Goal: Task Accomplishment & Management: Use online tool/utility

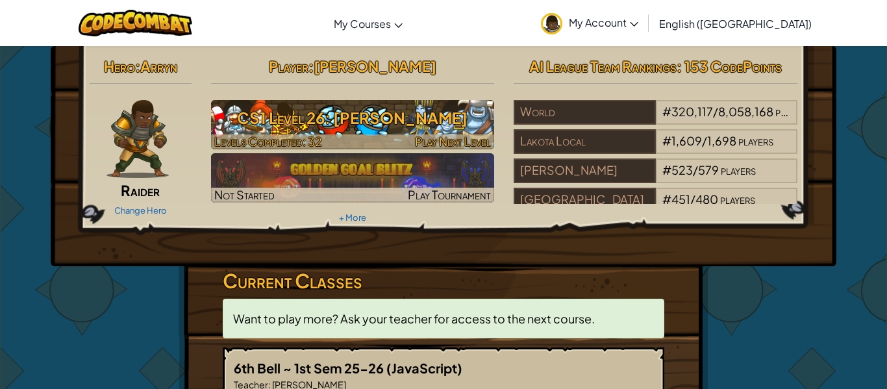
click at [420, 116] on h3 "CS1 Level 26: [PERSON_NAME]" at bounding box center [353, 117] width 284 height 29
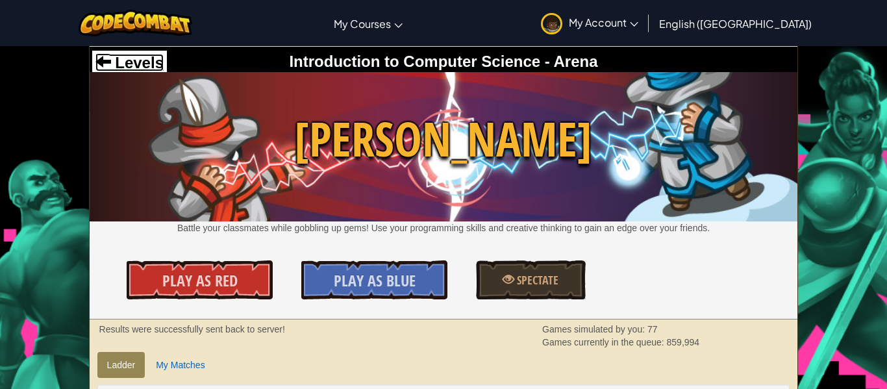
click at [106, 57] on span at bounding box center [103, 61] width 16 height 16
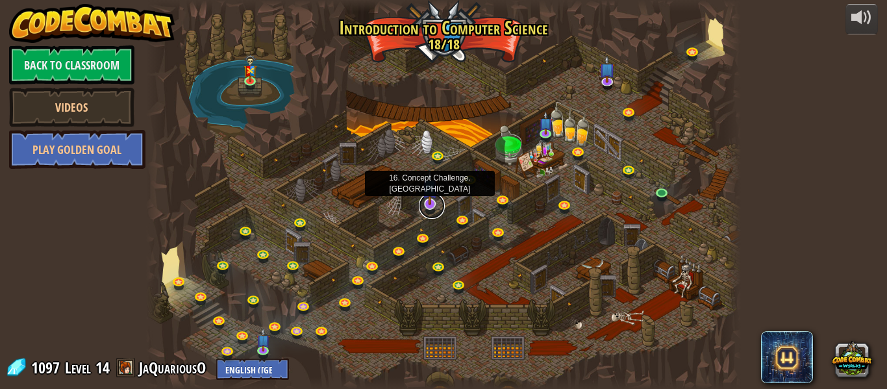
click at [434, 205] on link at bounding box center [432, 206] width 26 height 26
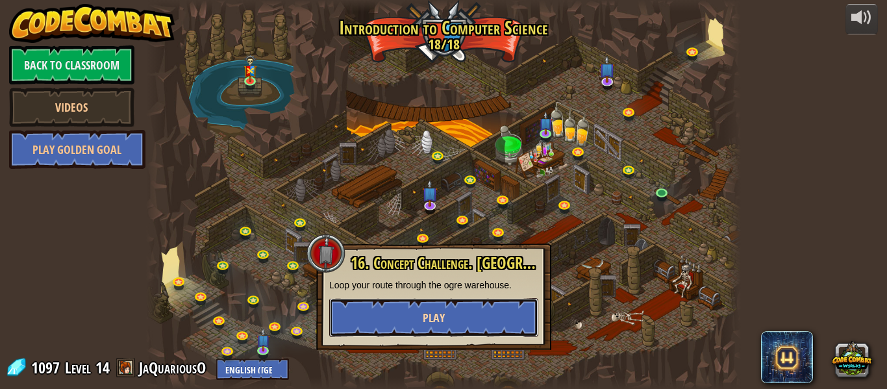
click at [410, 308] on button "Play" at bounding box center [433, 317] width 209 height 39
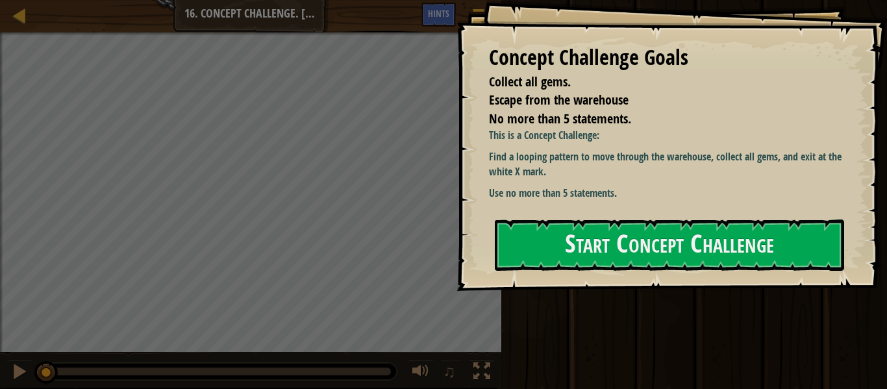
click at [883, 105] on div "Concept Challenge Goals Collect all gems. Escape from the warehouse No more tha…" at bounding box center [672, 145] width 431 height 291
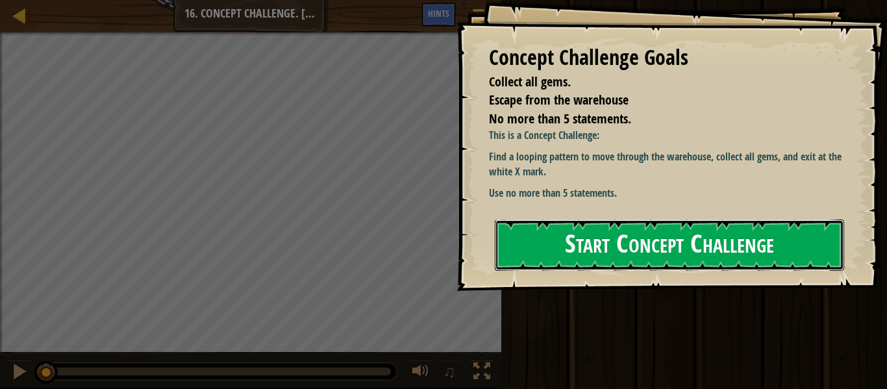
click at [700, 231] on button "Start Concept Challenge" at bounding box center [669, 245] width 349 height 51
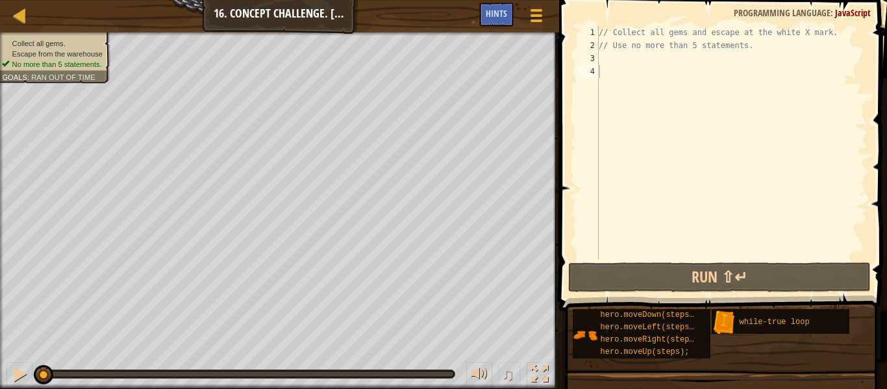
click at [762, 87] on div "// Collect all gems and escape at the white X mark. // Use no more than 5 state…" at bounding box center [731, 156] width 271 height 260
click at [799, 70] on div "// Collect all gems and escape at the white X mark. // Use no more than 5 state…" at bounding box center [731, 156] width 271 height 260
click at [773, 68] on div "// Collect all gems and escape at the white X mark. // Use no more than 5 state…" at bounding box center [731, 156] width 271 height 260
click at [749, 63] on div "// Collect all gems and escape at the white X mark. // Use no more than 5 state…" at bounding box center [731, 156] width 271 height 260
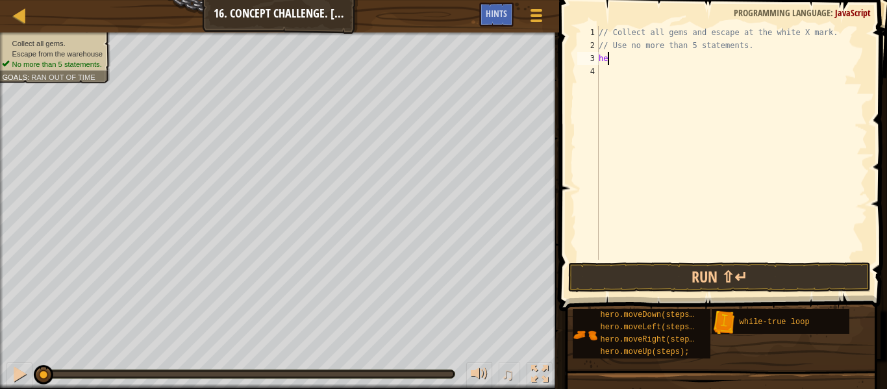
scroll to position [6, 1]
type textarea "h"
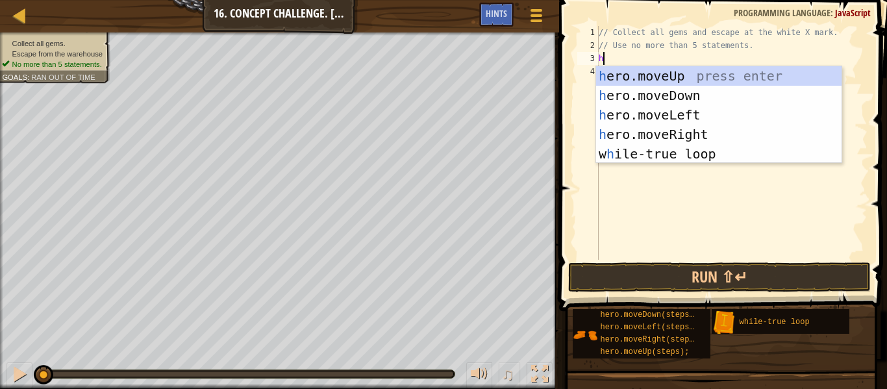
type textarea "hero"
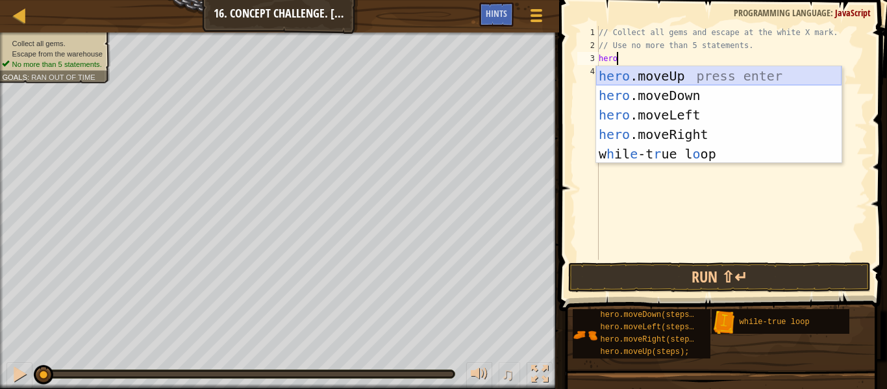
click at [694, 72] on div "hero .moveUp press enter hero .moveDown press enter hero .moveLeft press enter …" at bounding box center [719, 134] width 246 height 136
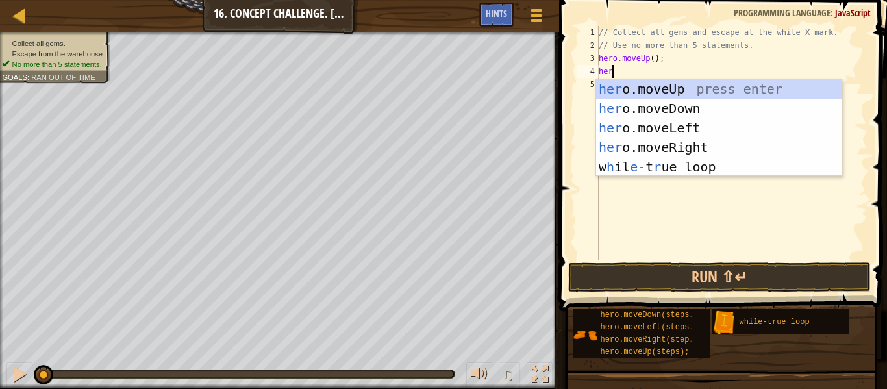
type textarea "hero"
click at [707, 153] on div "hero .moveUp press enter hero .moveDown press enter hero .moveLeft press enter …" at bounding box center [719, 147] width 246 height 136
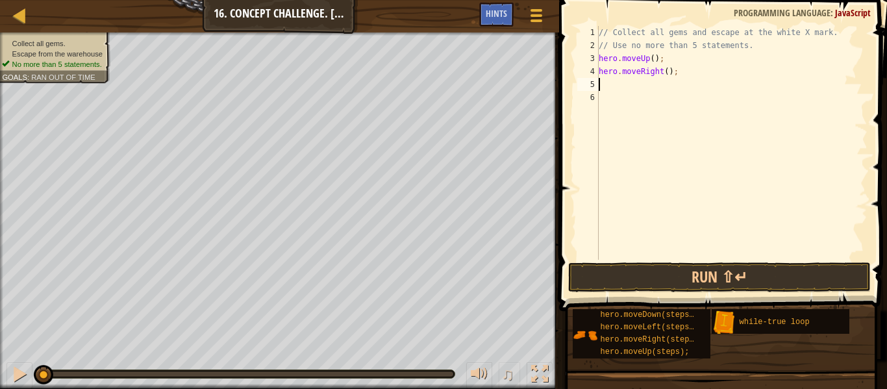
click at [666, 73] on div "// Collect all gems and escape at the white X mark. // Use no more than 5 state…" at bounding box center [731, 156] width 271 height 260
type textarea "hero.moveRight(2);"
click at [652, 90] on div "// Collect all gems and escape at the white X mark. // Use no more than 5 state…" at bounding box center [731, 156] width 271 height 260
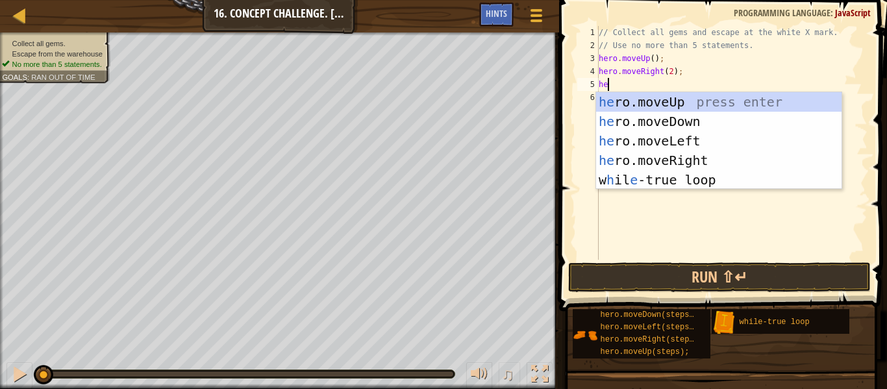
scroll to position [6, 2]
type textarea "hero"
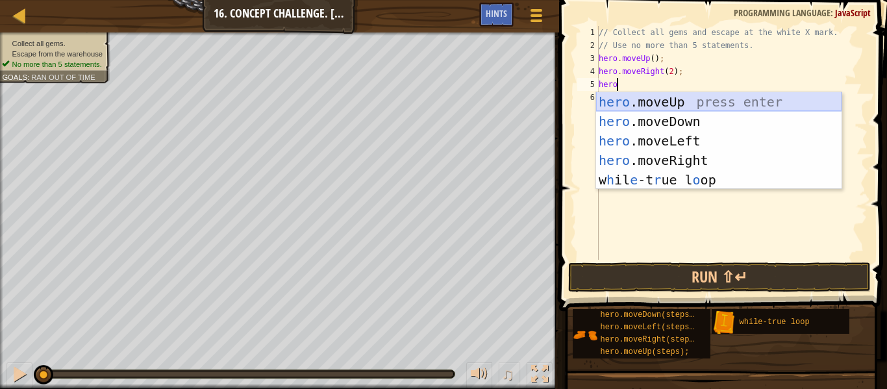
click at [691, 99] on div "hero .moveUp press enter hero .moveDown press enter hero .moveLeft press enter …" at bounding box center [719, 160] width 246 height 136
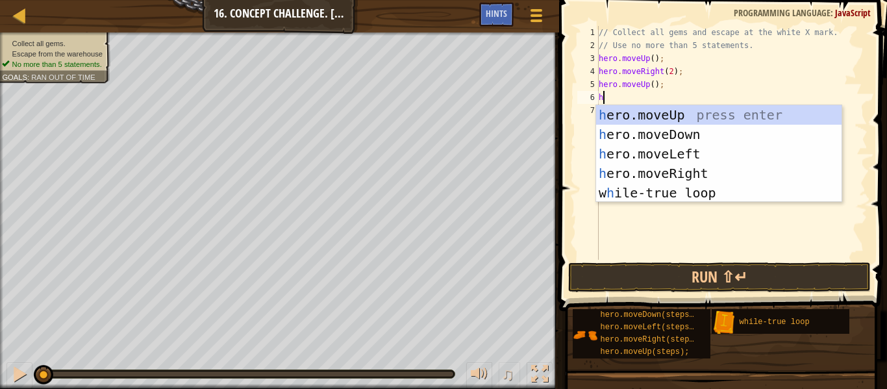
type textarea "hero"
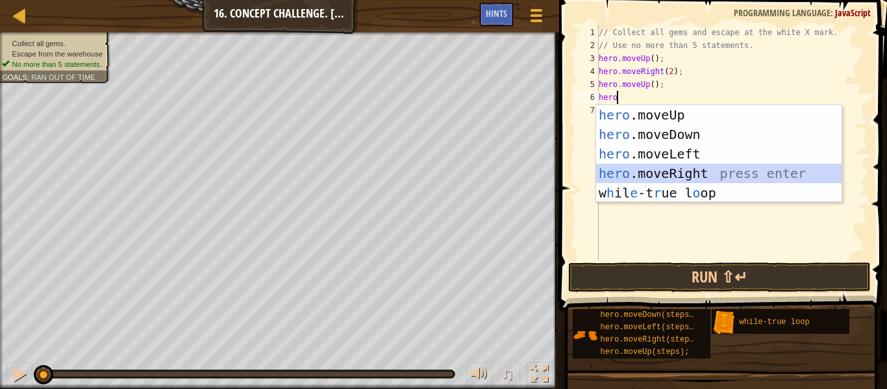
click at [692, 177] on div "hero .moveUp press enter hero .moveDown press enter hero .moveLeft press enter …" at bounding box center [719, 173] width 246 height 136
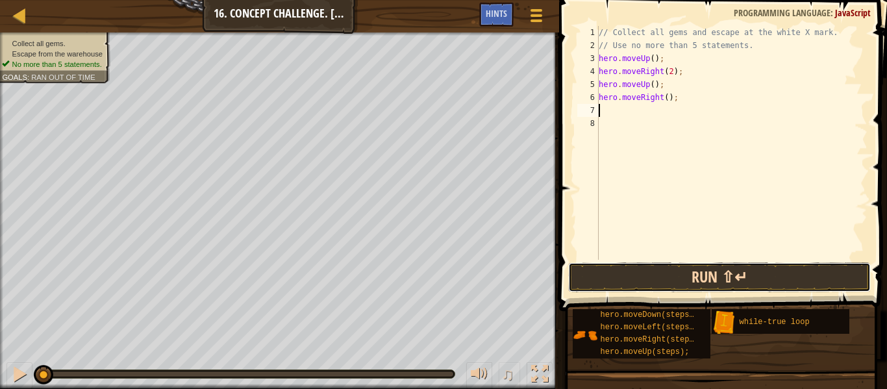
click at [731, 281] on button "Run ⇧↵" at bounding box center [719, 277] width 303 height 30
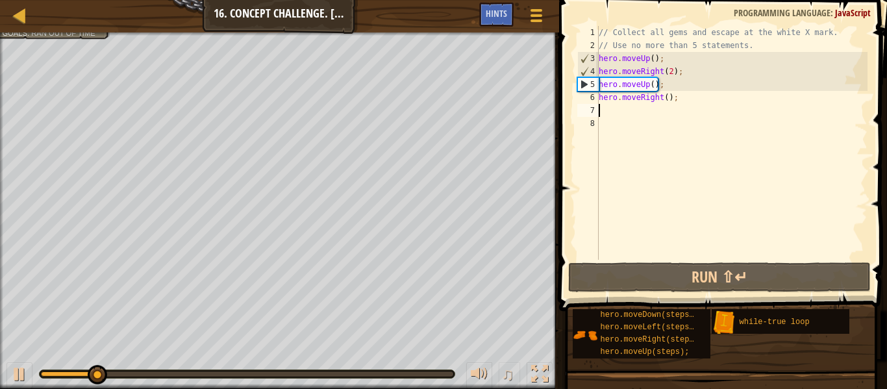
click at [655, 55] on div "// Collect all gems and escape at the white X mark. // Use no more than 5 state…" at bounding box center [731, 156] width 271 height 260
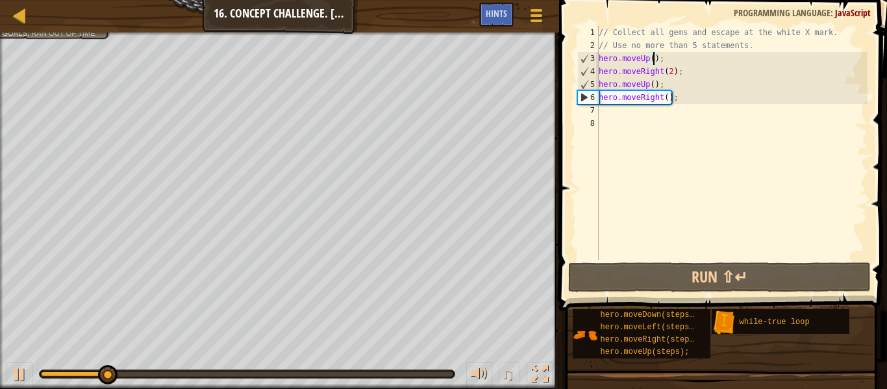
scroll to position [6, 9]
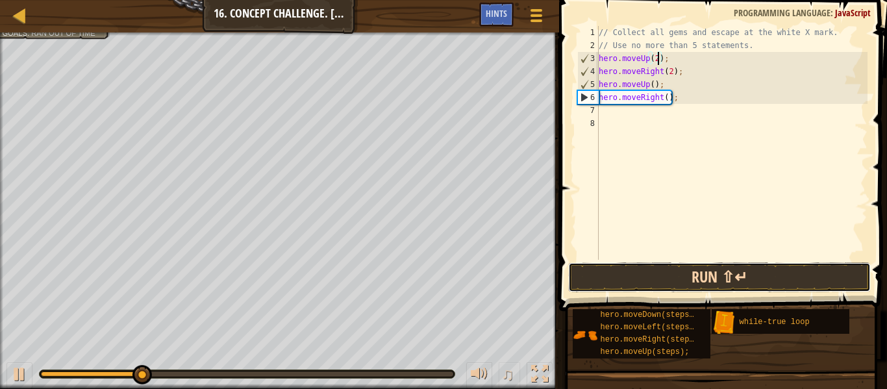
click at [655, 262] on button "Run ⇧↵" at bounding box center [719, 277] width 303 height 30
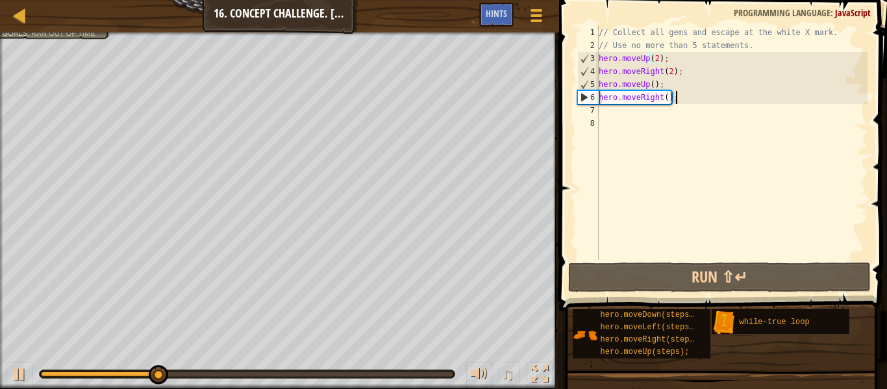
click at [825, 97] on div "// Collect all gems and escape at the white X mark. // Use no more than 5 state…" at bounding box center [731, 156] width 271 height 260
type textarea "hero.moveRight();"
click at [544, 12] on div at bounding box center [537, 15] width 18 height 19
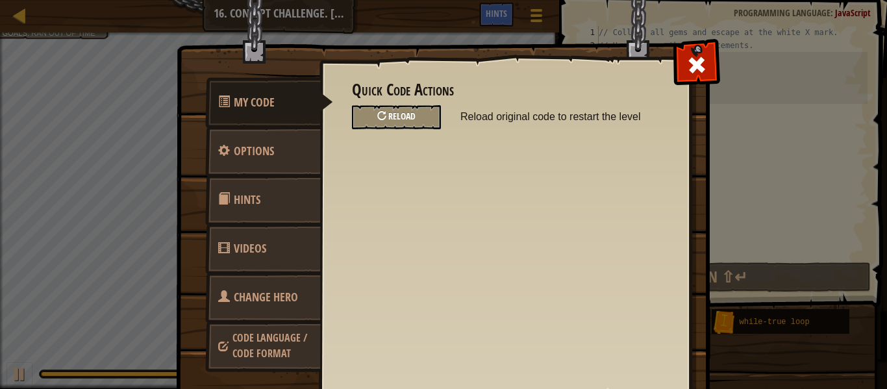
click at [397, 115] on span "Reload" at bounding box center [401, 116] width 27 height 12
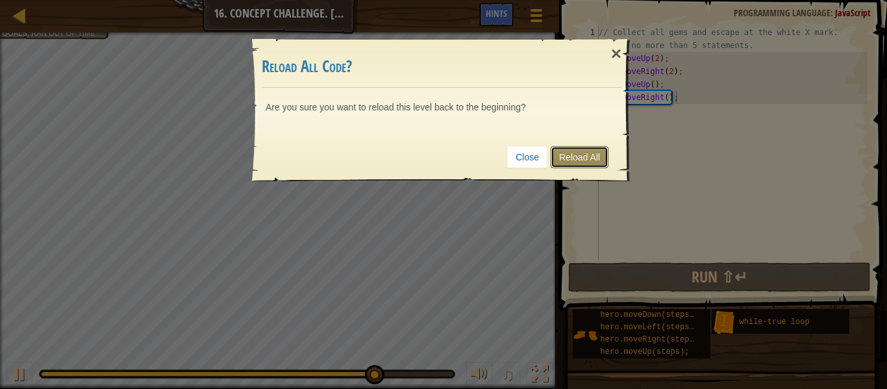
click at [551, 150] on link "Reload All" at bounding box center [580, 157] width 58 height 22
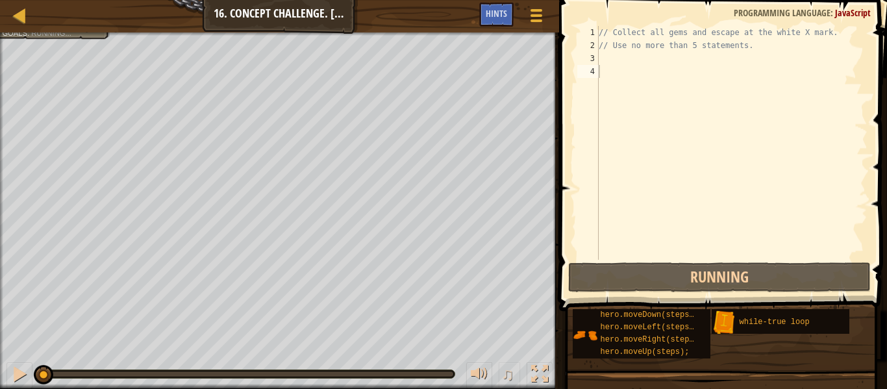
scroll to position [6, 0]
click at [606, 59] on div "// Collect all gems and escape at the white X mark. // Use no more than 5 state…" at bounding box center [731, 156] width 271 height 260
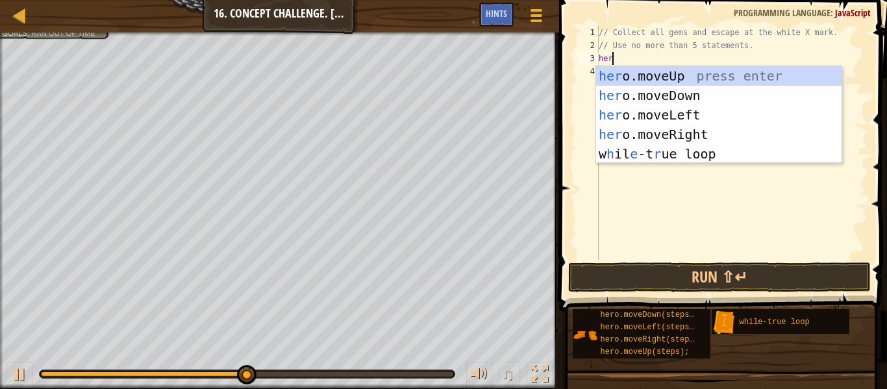
scroll to position [6, 2]
type textarea "hero"
click at [687, 66] on div "hero .moveUp press enter hero .moveDown press enter hero .moveLeft press enter …" at bounding box center [719, 134] width 246 height 136
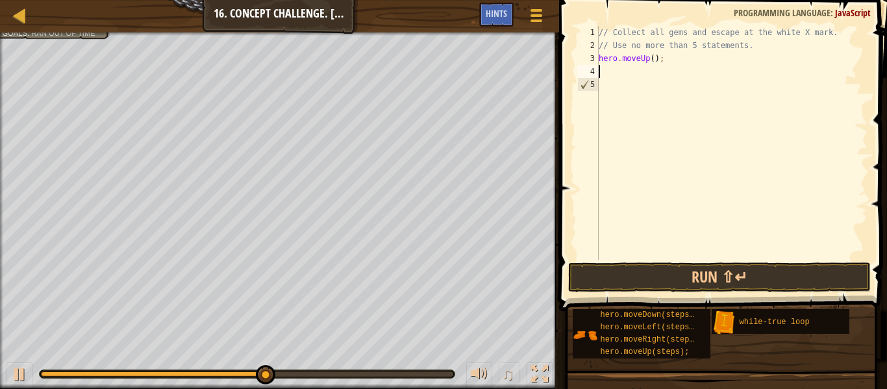
scroll to position [6, 0]
click at [653, 58] on div "// Collect all gems and escape at the white X mark. // Use no more than 5 state…" at bounding box center [731, 156] width 271 height 260
type textarea "hero.moveUp(2);"
click at [635, 78] on div "// Collect all gems and escape at the white X mark. // Use no more than 5 state…" at bounding box center [731, 156] width 271 height 260
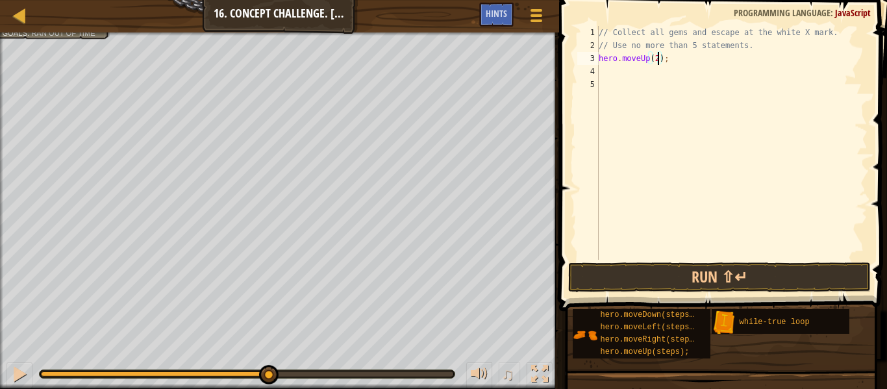
scroll to position [6, 0]
click at [692, 59] on div "// Collect all gems and escape at the white X mark. // Use no more than 5 state…" at bounding box center [731, 156] width 271 height 260
type textarea "h"
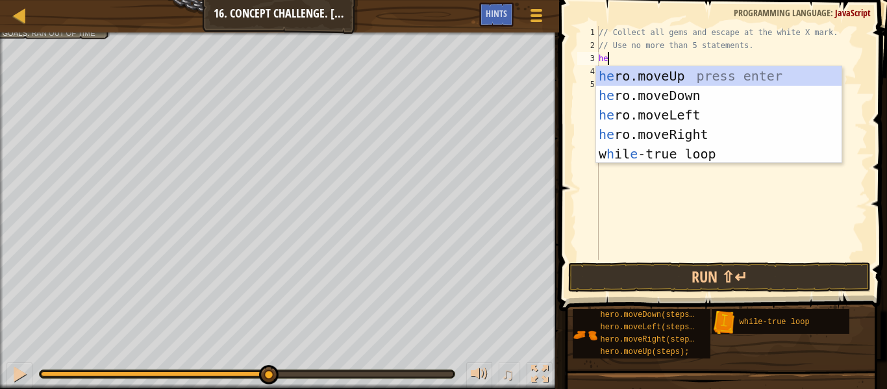
scroll to position [6, 2]
type textarea "hero"
click at [696, 151] on div "hero .moveUp press enter hero .moveDown press enter hero .moveLeft press enter …" at bounding box center [719, 134] width 246 height 136
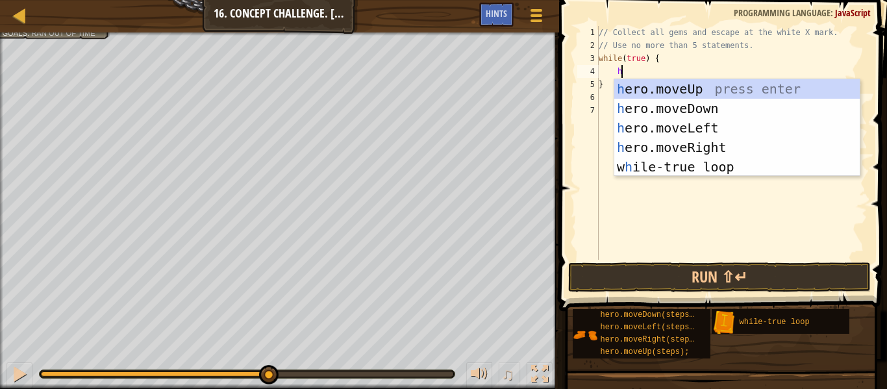
type textarea "hero"
click at [677, 92] on div "hero .moveUp press enter hero .moveDown press enter hero .moveLeft press enter …" at bounding box center [737, 147] width 246 height 136
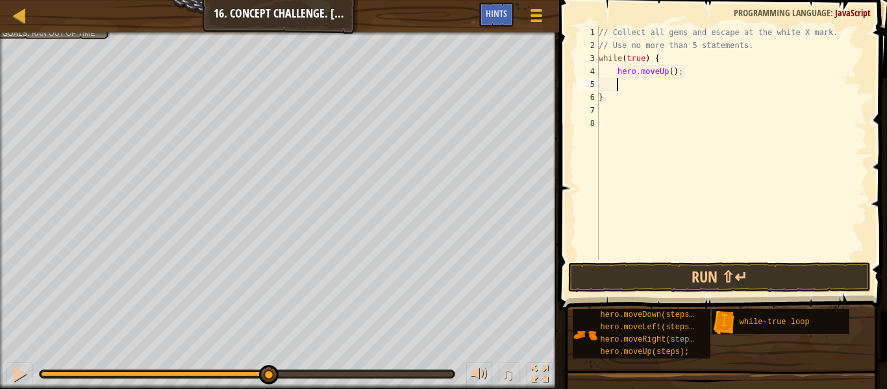
scroll to position [6, 2]
click at [670, 75] on div "// Collect all gems and escape at the white X mark. // Use no more than 5 state…" at bounding box center [731, 156] width 271 height 260
type textarea "hero.moveUp(2);"
click at [559, 290] on span at bounding box center [724, 136] width 338 height 349
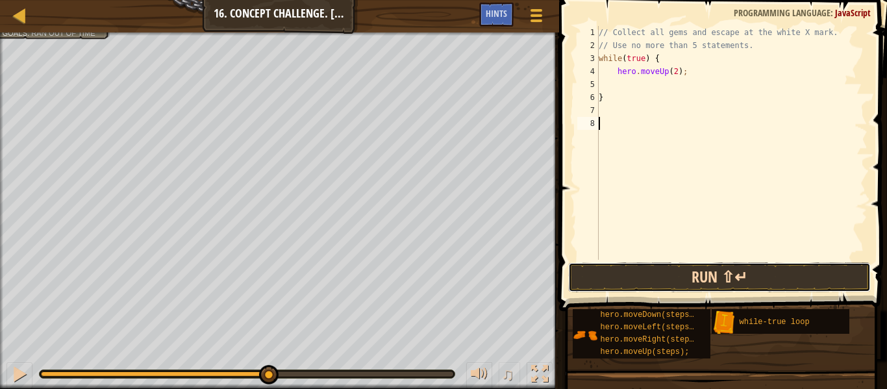
click at [740, 279] on button "Run ⇧↵" at bounding box center [719, 277] width 303 height 30
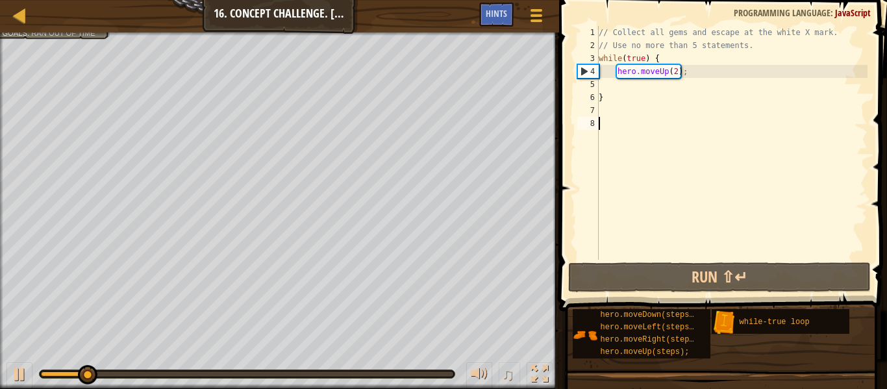
click at [757, 94] on div "// Collect all gems and escape at the white X mark. // Use no more than 5 state…" at bounding box center [731, 156] width 271 height 260
click at [764, 77] on div "// Collect all gems and escape at the white X mark. // Use no more than 5 state…" at bounding box center [731, 156] width 271 height 260
click at [743, 97] on div "// Collect all gems and escape at the white X mark. // Use no more than 5 state…" at bounding box center [731, 156] width 271 height 260
type textarea "}"
click at [693, 92] on div "// Collect all gems and escape at the white X mark. // Use no more than 5 state…" at bounding box center [731, 156] width 271 height 260
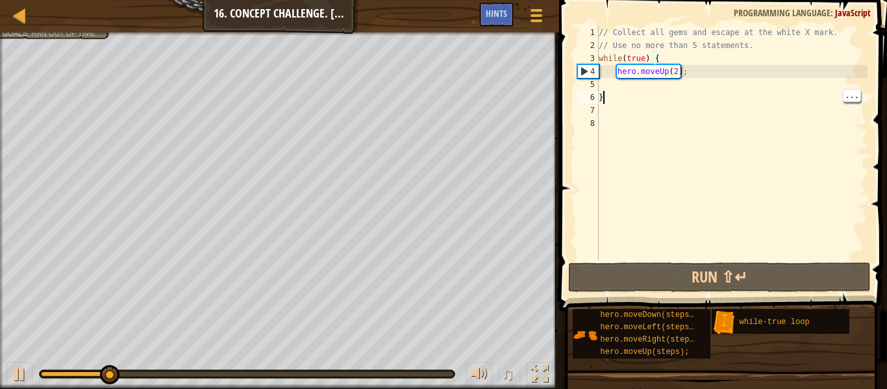
click at [693, 90] on div "// Collect all gems and escape at the white X mark. // Use no more than 5 state…" at bounding box center [731, 156] width 271 height 260
click at [698, 81] on div "// Collect all gems and escape at the white X mark. // Use no more than 5 state…" at bounding box center [731, 156] width 271 height 260
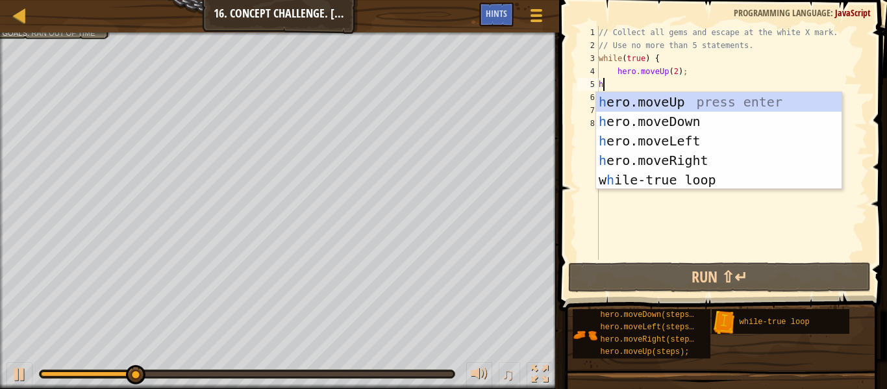
type textarea "hero"
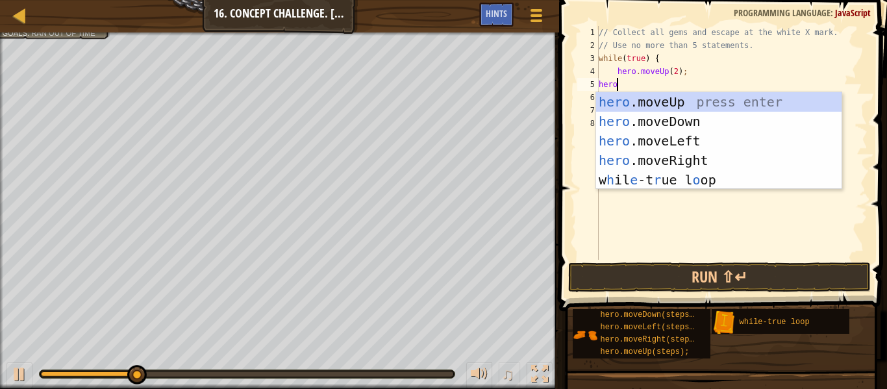
scroll to position [6, 2]
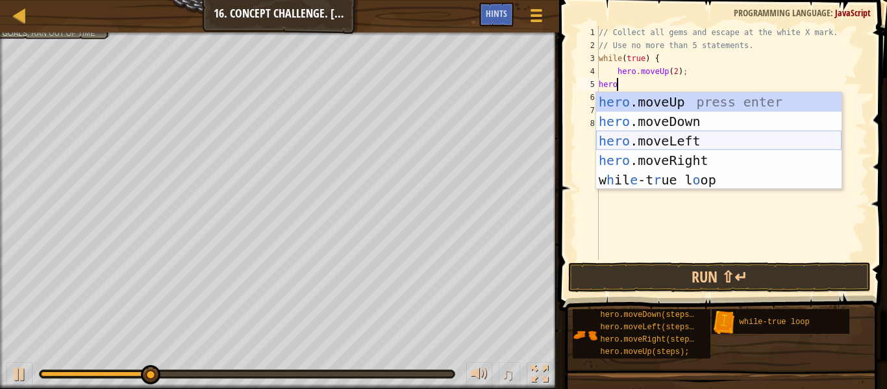
click at [740, 142] on div "hero .moveUp press enter hero .moveDown press enter hero .moveLeft press enter …" at bounding box center [719, 160] width 246 height 136
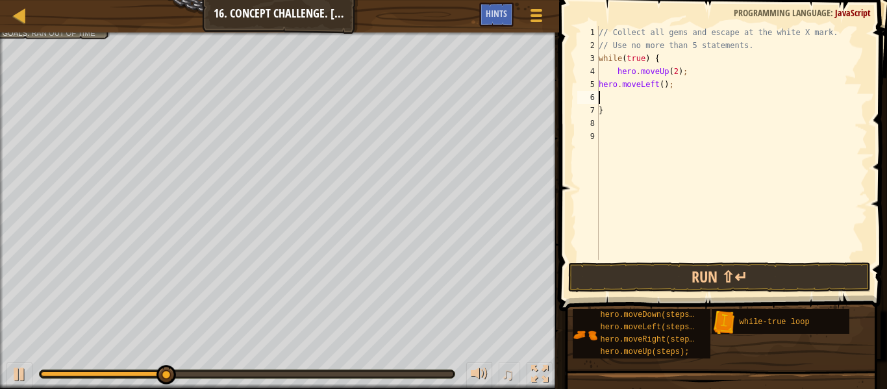
click at [688, 93] on div "// Collect all gems and escape at the white X mark. // Use no more than 5 state…" at bounding box center [731, 156] width 271 height 260
click at [686, 88] on div "// Collect all gems and escape at the white X mark. // Use no more than 5 state…" at bounding box center [731, 156] width 271 height 260
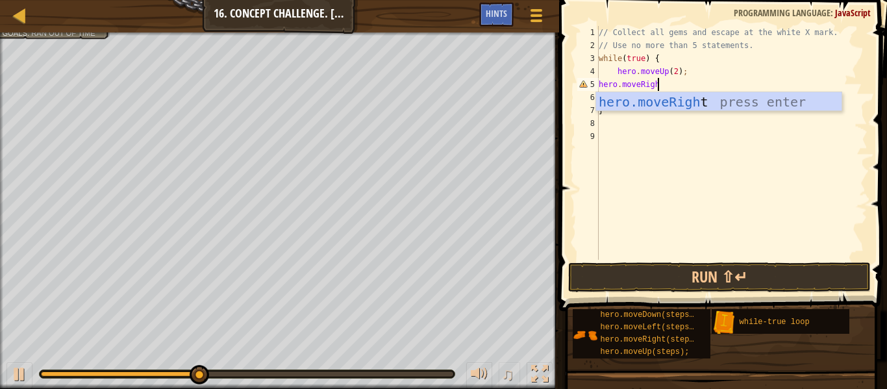
type textarea "hero.moveRight"
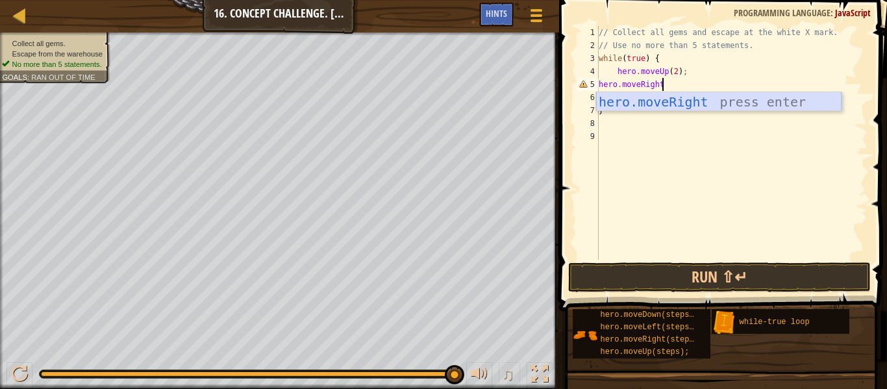
click at [747, 104] on div "hero.moveRight press enter" at bounding box center [719, 121] width 246 height 58
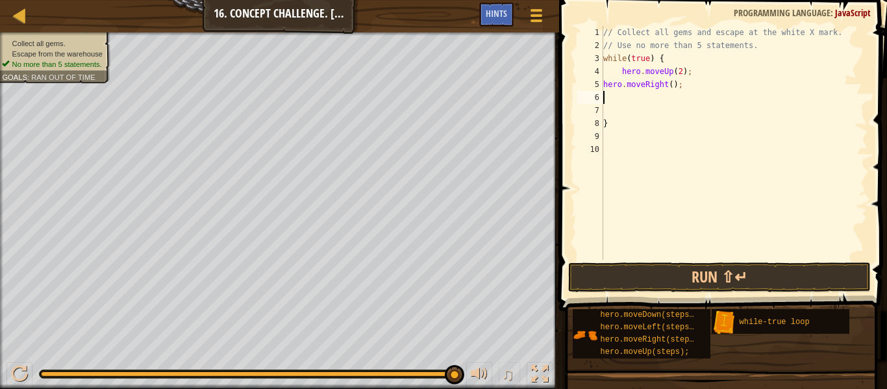
click at [655, 260] on span at bounding box center [724, 136] width 338 height 349
click at [658, 264] on button "Run ⇧↵" at bounding box center [719, 277] width 303 height 30
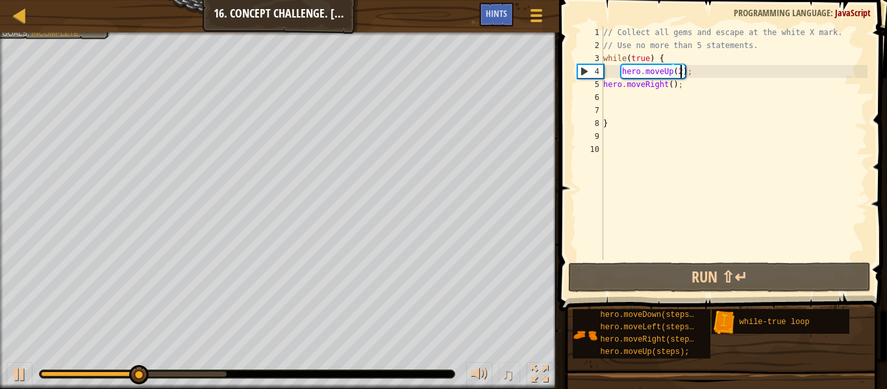
click at [683, 69] on div "// Collect all gems and escape at the white X mark. // Use no more than 5 state…" at bounding box center [734, 156] width 267 height 260
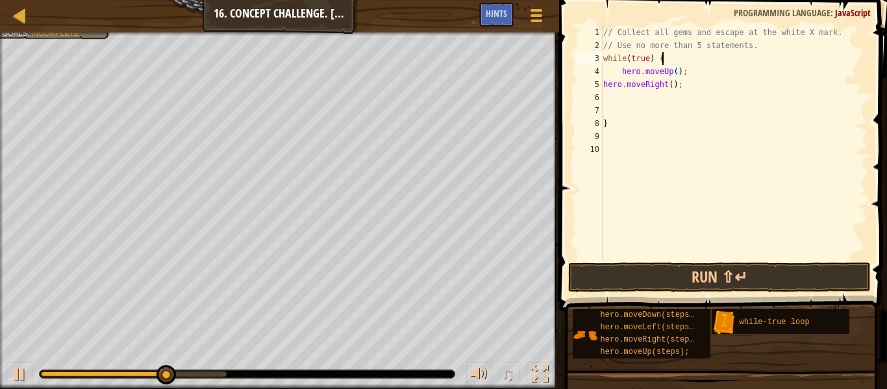
click at [694, 54] on div "// Collect all gems and escape at the white X mark. // Use no more than 5 state…" at bounding box center [734, 156] width 267 height 260
type textarea "w"
click at [543, 22] on div at bounding box center [537, 15] width 18 height 19
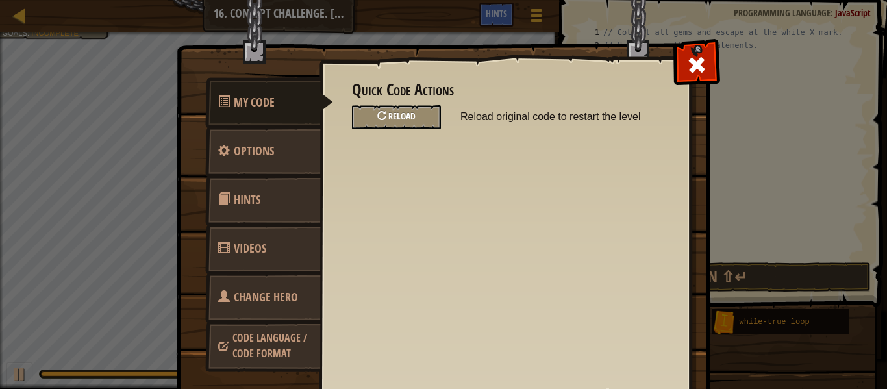
click at [426, 108] on div "Reload" at bounding box center [396, 117] width 89 height 24
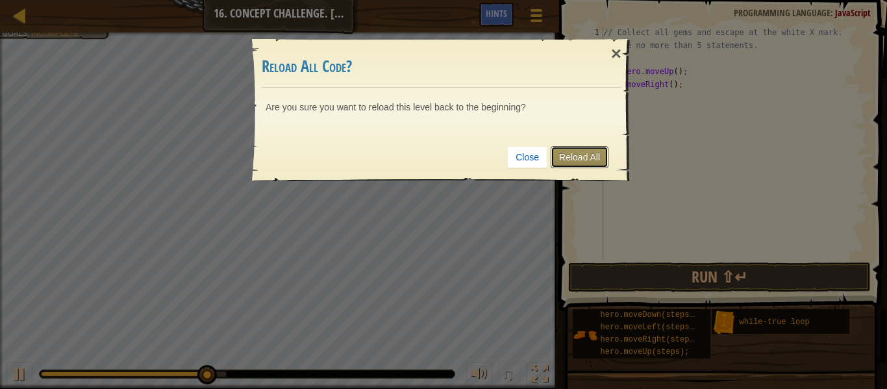
click at [585, 154] on link "Reload All" at bounding box center [580, 157] width 58 height 22
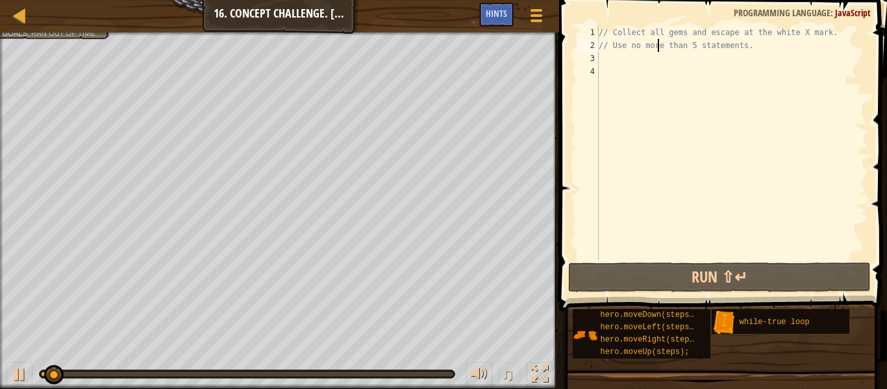
click at [659, 51] on div "// Collect all gems and escape at the white X mark. // Use no more than 5 state…" at bounding box center [731, 156] width 271 height 260
type textarea "// Use no more than 5 statements."
click at [654, 60] on div "// Collect all gems and escape at the white X mark. // Use no more than 5 state…" at bounding box center [731, 156] width 271 height 260
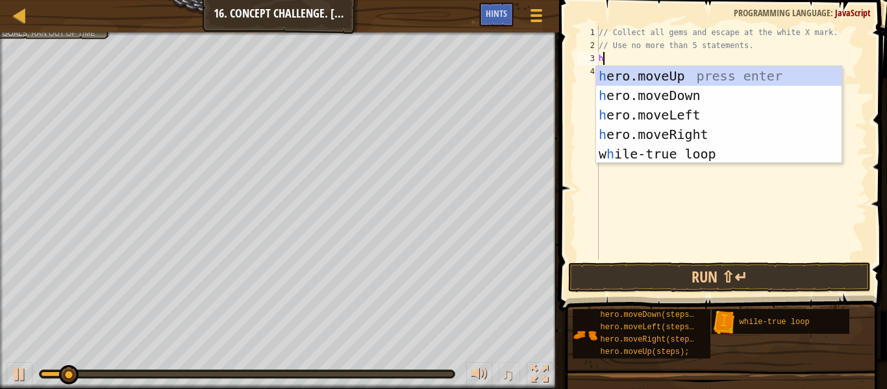
type textarea "hero"
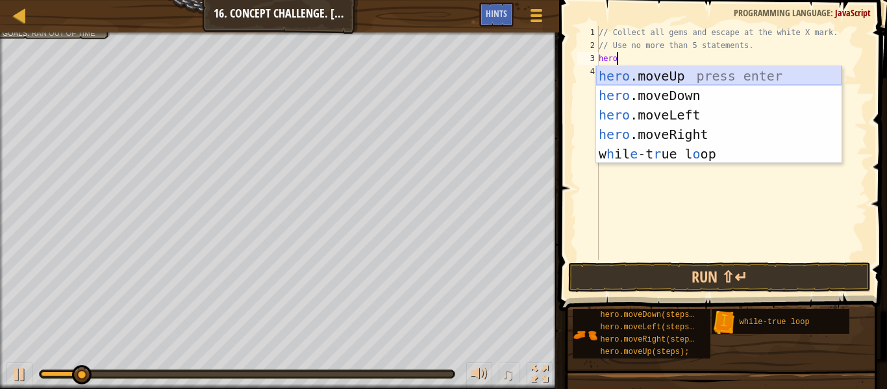
click at [713, 73] on div "hero .moveUp press enter hero .moveDown press enter hero .moveLeft press enter …" at bounding box center [719, 134] width 246 height 136
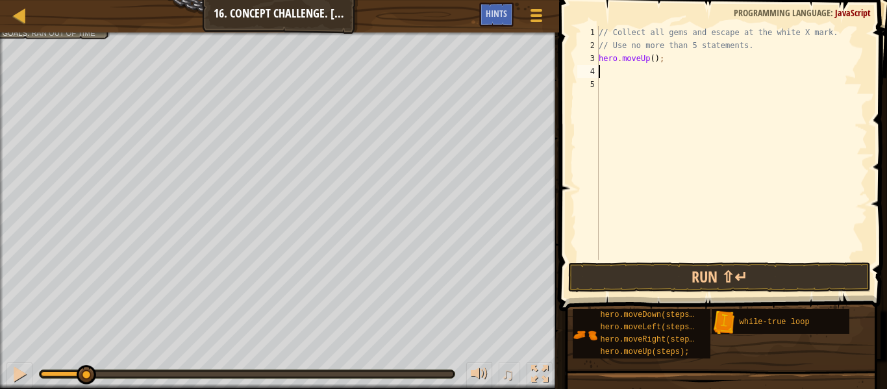
click at [655, 62] on div "// Collect all gems and escape at the white X mark. // Use no more than 5 state…" at bounding box center [731, 156] width 271 height 260
type textarea "hero.moveUp(2);"
click at [635, 73] on div "// Collect all gems and escape at the white X mark. // Use no more than 5 state…" at bounding box center [731, 156] width 271 height 260
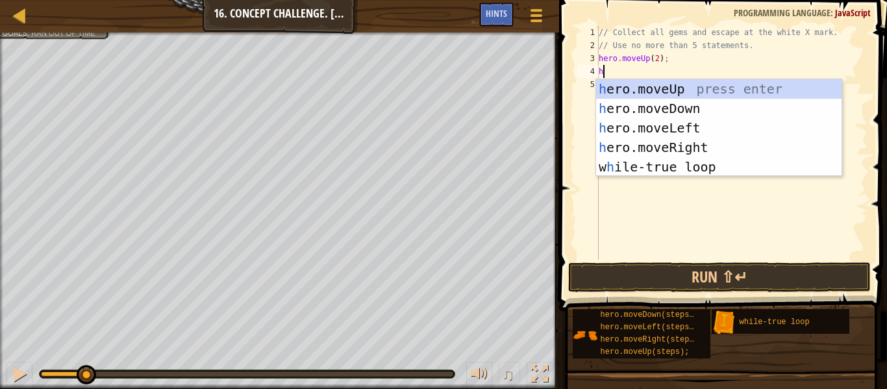
scroll to position [6, 0]
type textarea "hero"
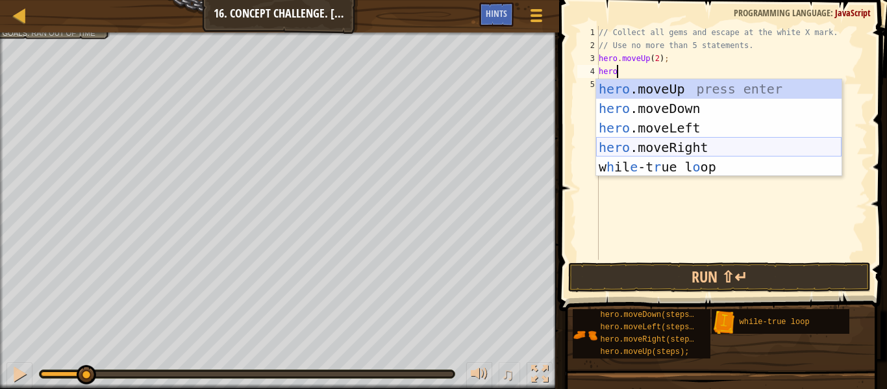
click at [661, 147] on div "hero .moveUp press enter hero .moveDown press enter hero .moveLeft press enter …" at bounding box center [719, 147] width 246 height 136
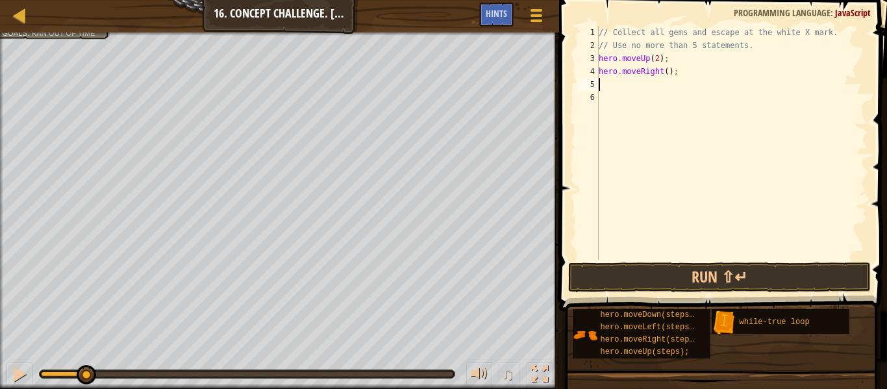
scroll to position [6, 0]
click at [633, 281] on button "Run ⇧↵" at bounding box center [719, 277] width 303 height 30
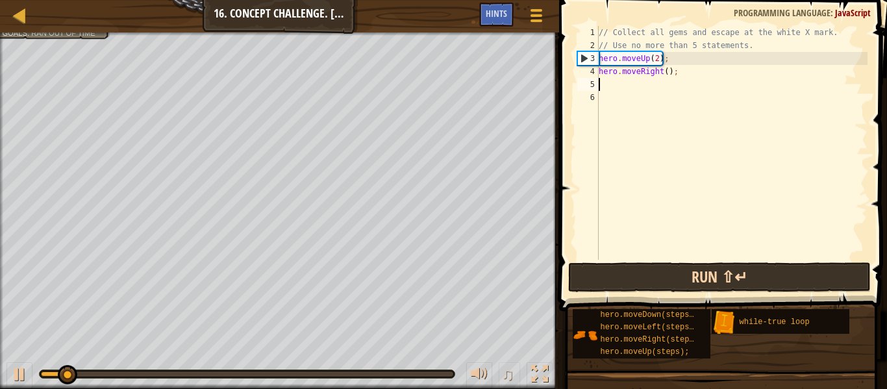
type textarea "hero.moveRight();"
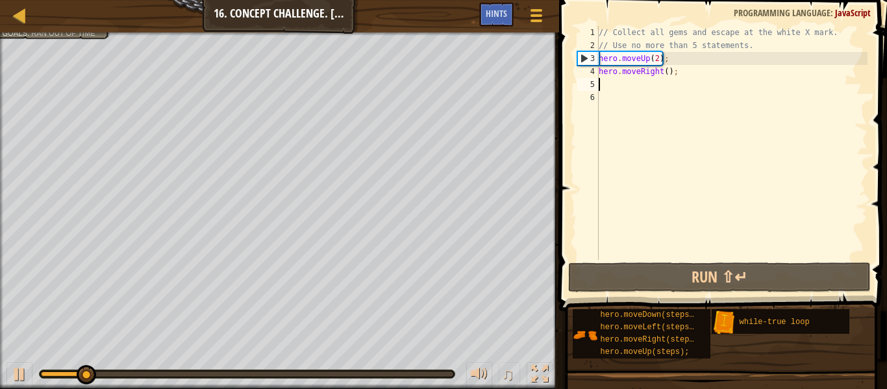
click at [614, 84] on div "// Collect all gems and escape at the white X mark. // Use no more than 5 state…" at bounding box center [731, 156] width 271 height 260
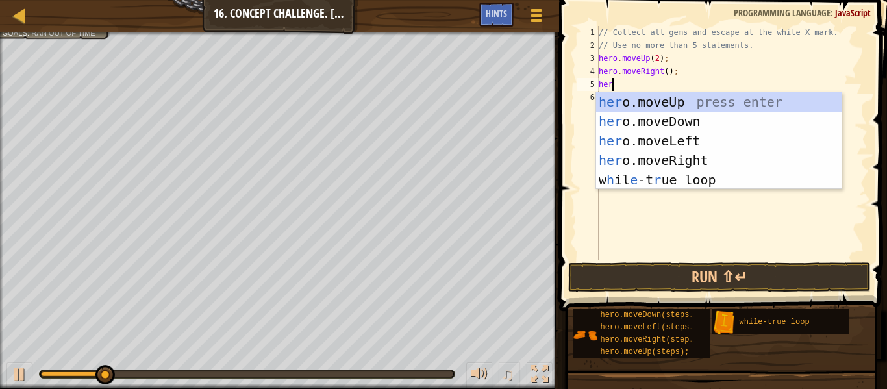
type textarea "hero"
click at [647, 127] on div "hero .moveUp press enter hero .moveDown press enter hero .moveLeft press enter …" at bounding box center [719, 160] width 246 height 136
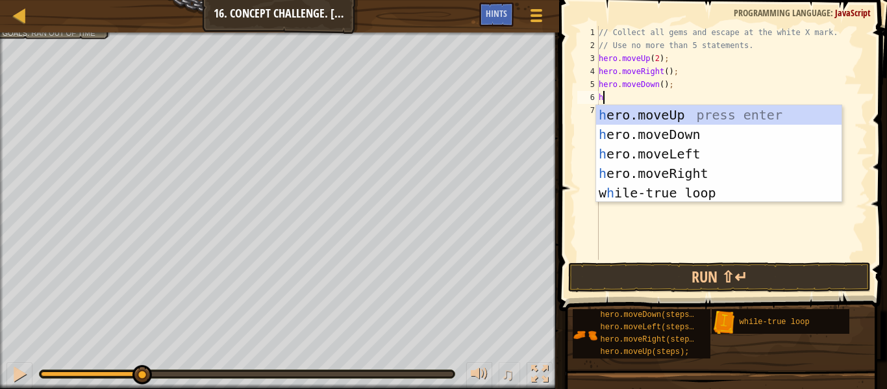
type textarea "hero"
click at [701, 177] on div "hero .moveUp press enter hero .moveDown press enter hero .moveLeft press enter …" at bounding box center [719, 173] width 246 height 136
